Goal: Check status: Check status

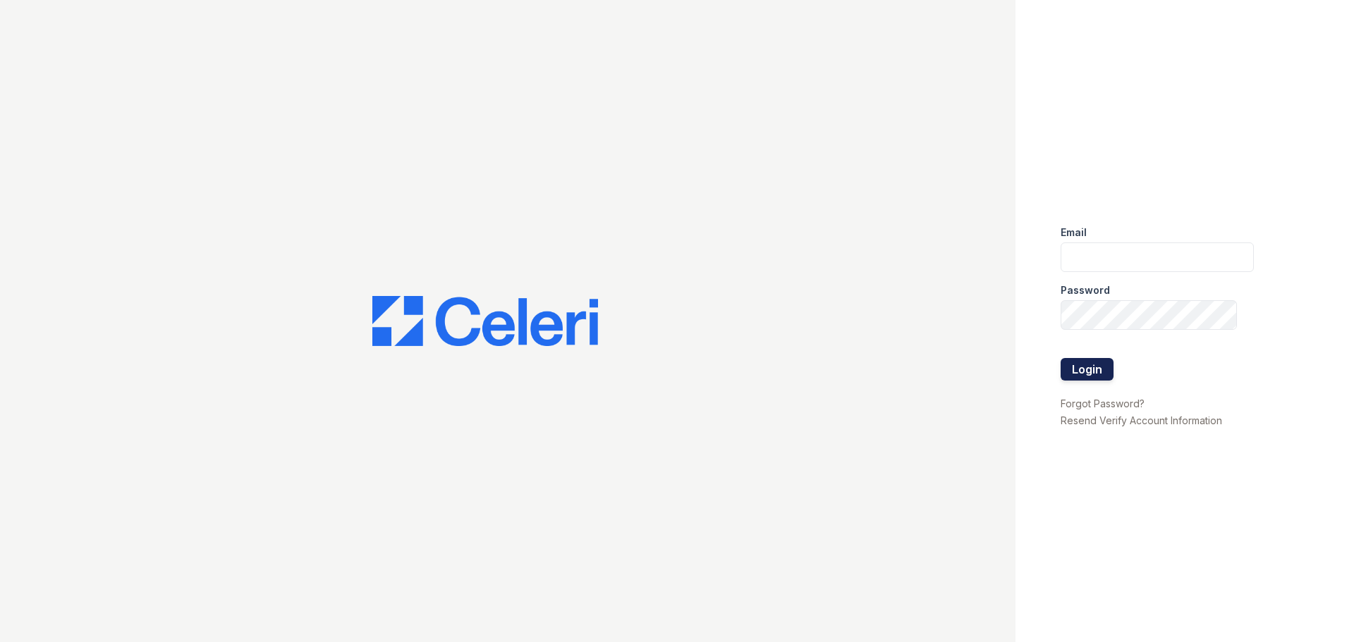
type input "[EMAIL_ADDRESS][DOMAIN_NAME]"
click at [1071, 364] on button "Login" at bounding box center [1087, 369] width 53 height 23
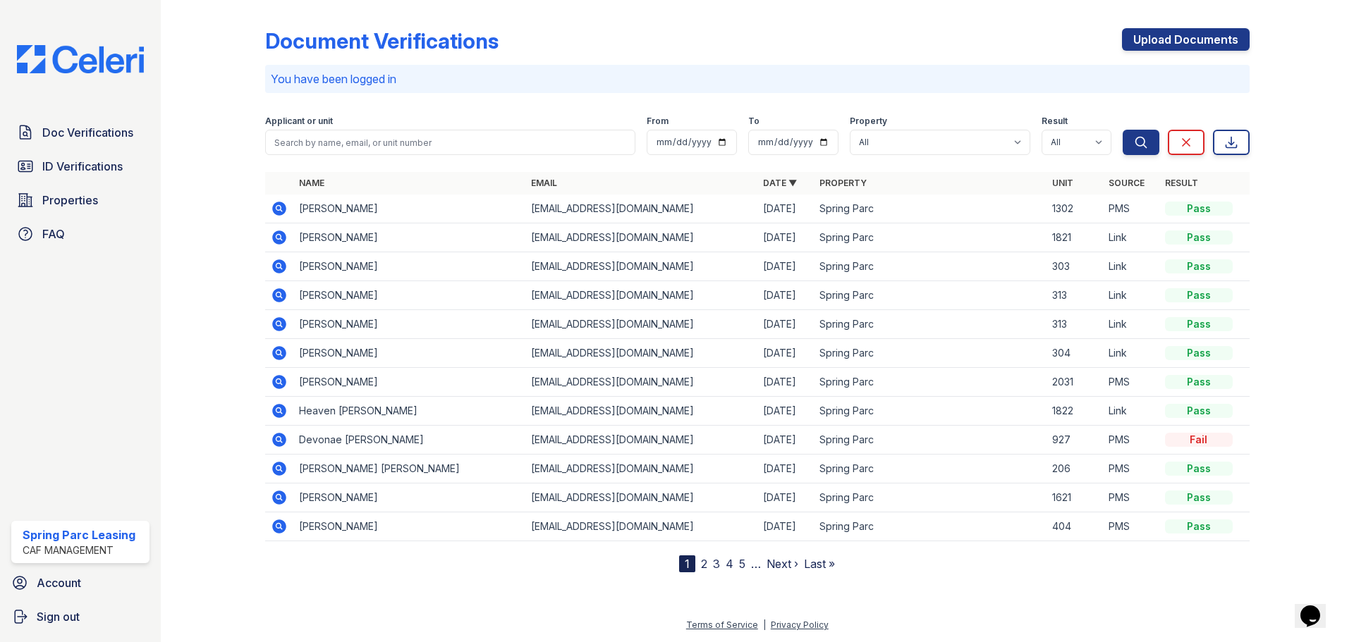
drag, startPoint x: 75, startPoint y: 162, endPoint x: 109, endPoint y: 11, distance: 154.5
click at [75, 161] on span "ID Verifications" at bounding box center [82, 166] width 80 height 17
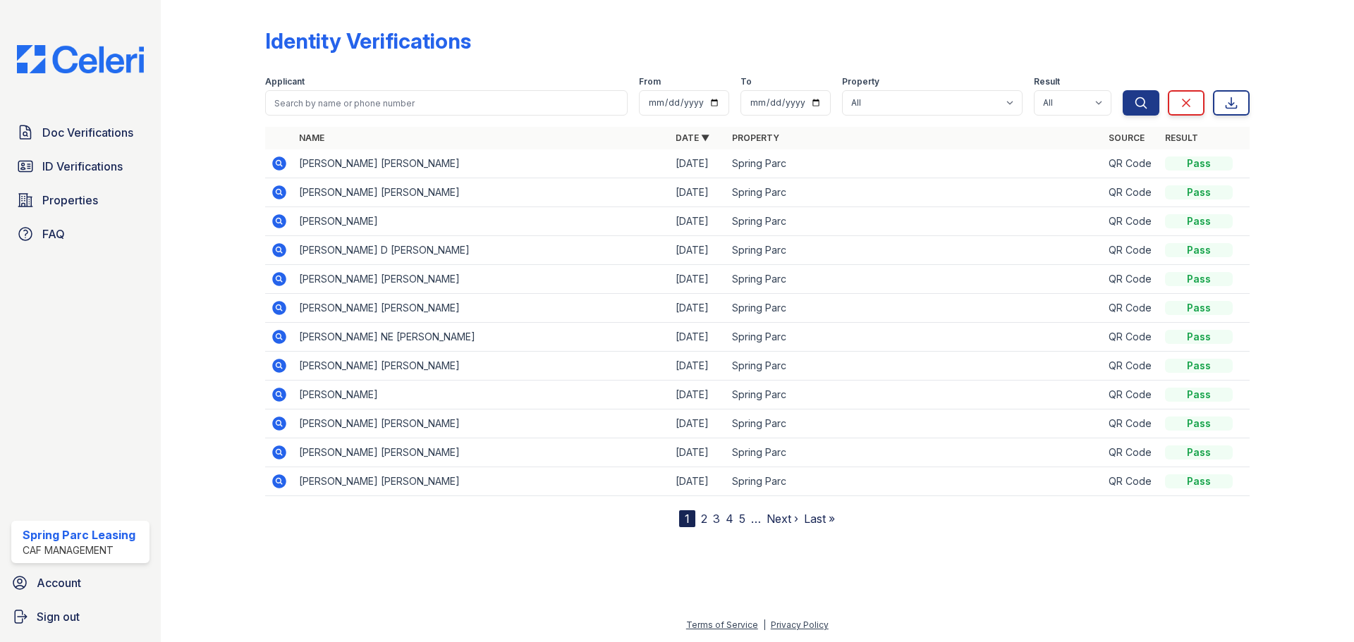
click at [285, 196] on icon at bounding box center [279, 192] width 14 height 14
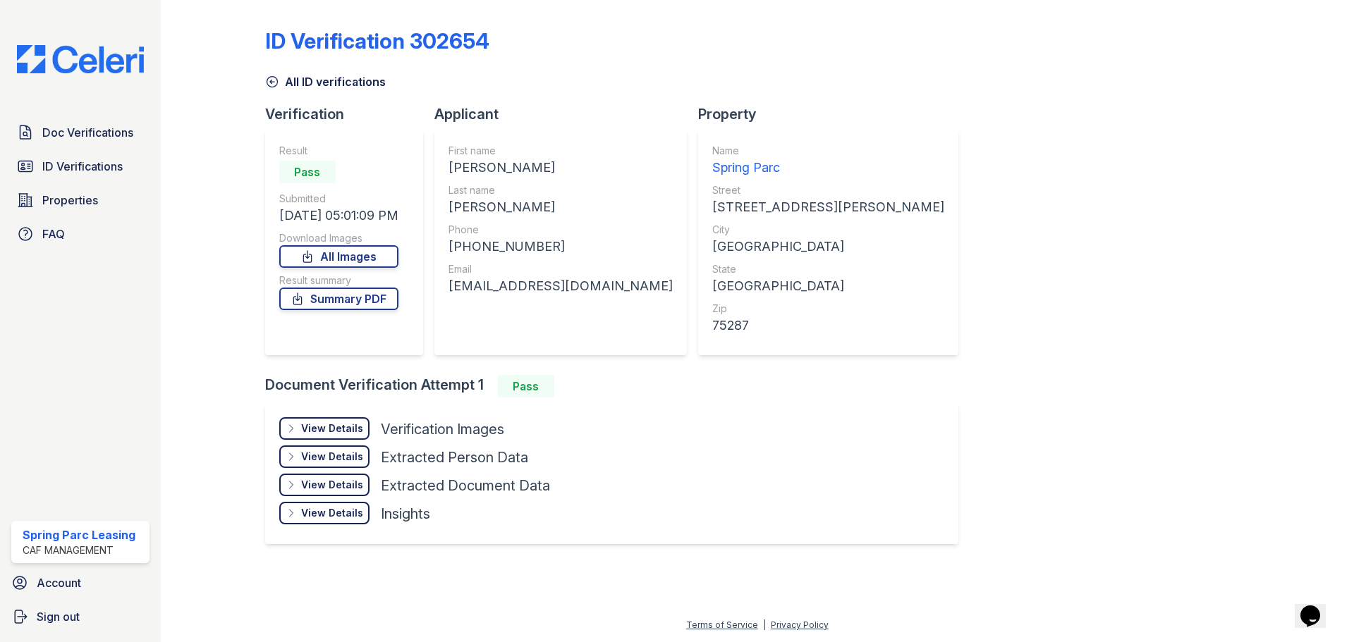
click at [363, 430] on div "View Details Details" at bounding box center [324, 429] width 90 height 23
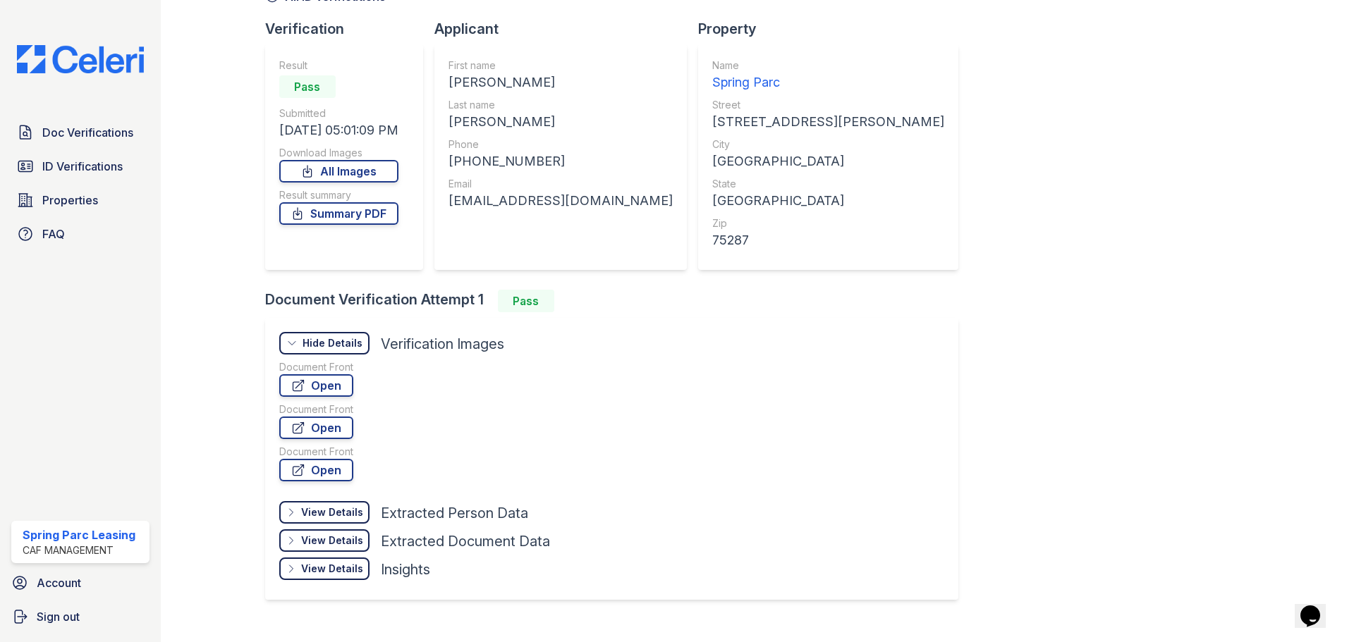
scroll to position [111, 0]
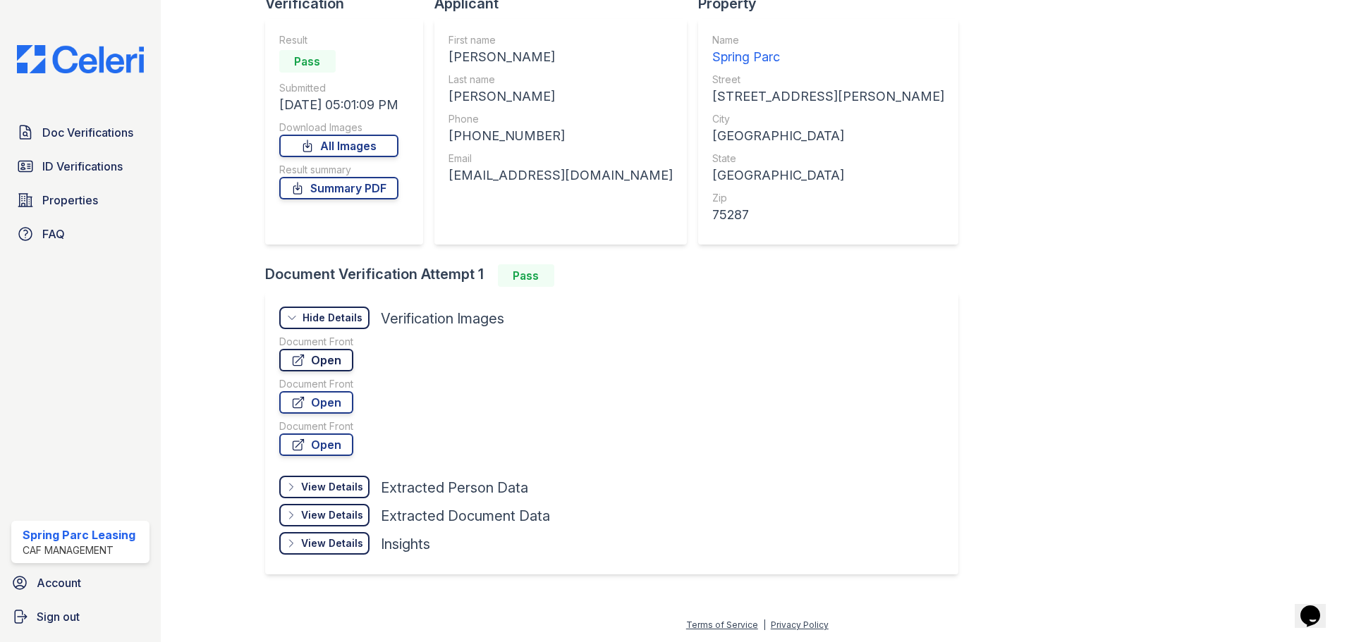
click at [347, 367] on link "Open" at bounding box center [316, 360] width 74 height 23
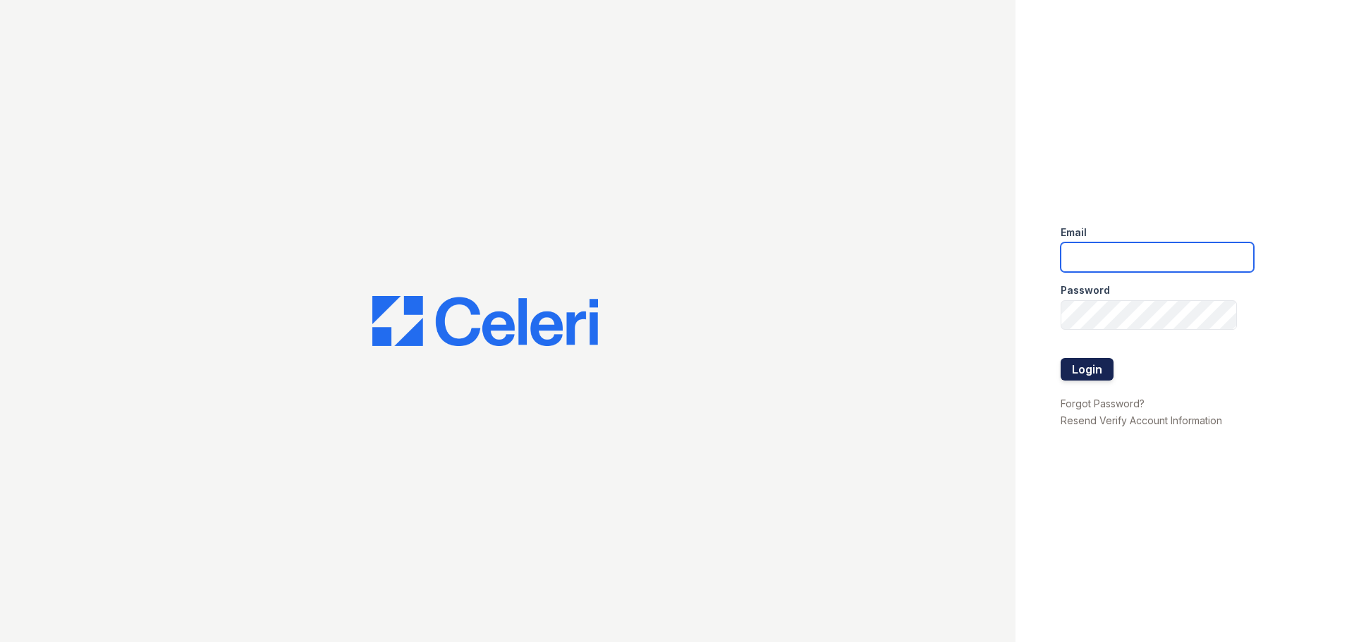
type input "springparc1@cafmanagement.com"
click at [1073, 376] on button "Login" at bounding box center [1087, 369] width 53 height 23
